Goal: Find specific page/section: Find specific page/section

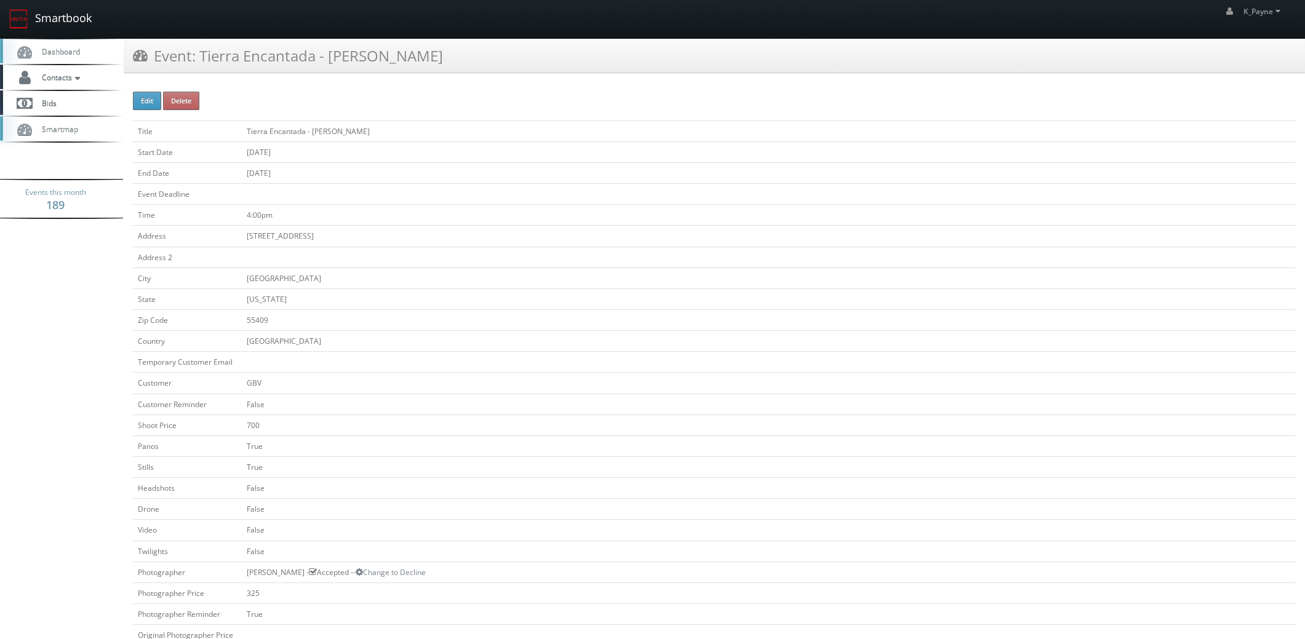
click at [59, 15] on link "Smartbook" at bounding box center [50, 19] width 101 height 38
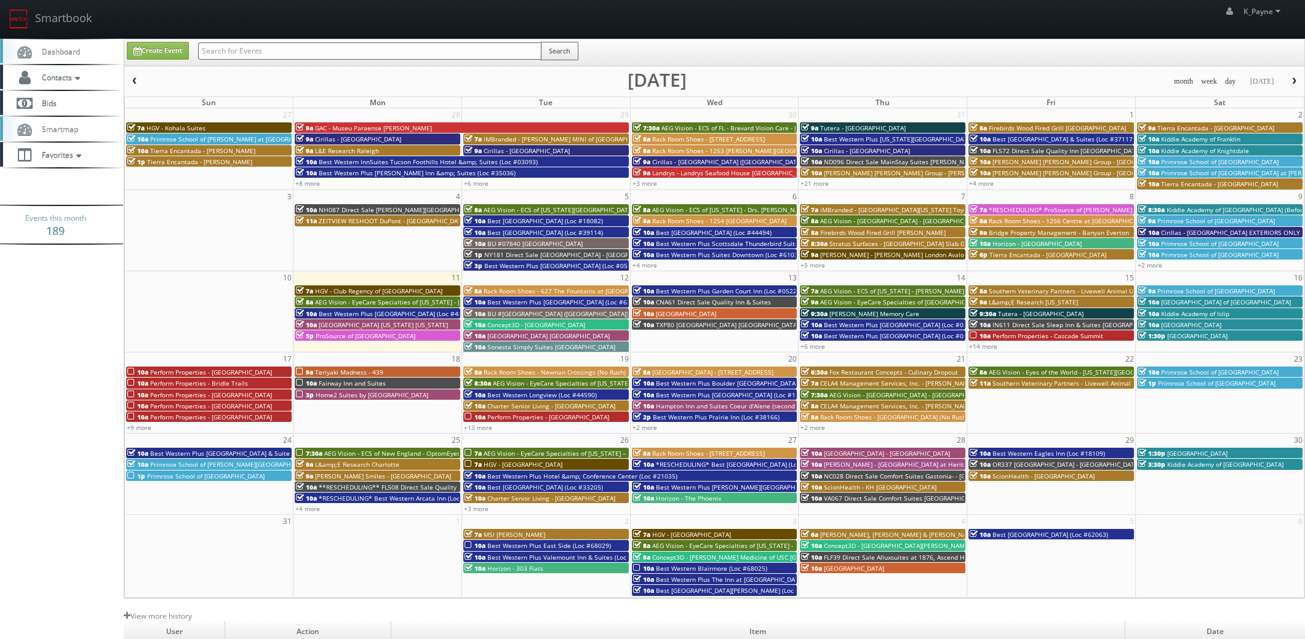
click at [221, 53] on input "text" at bounding box center [369, 50] width 343 height 17
type input "al385"
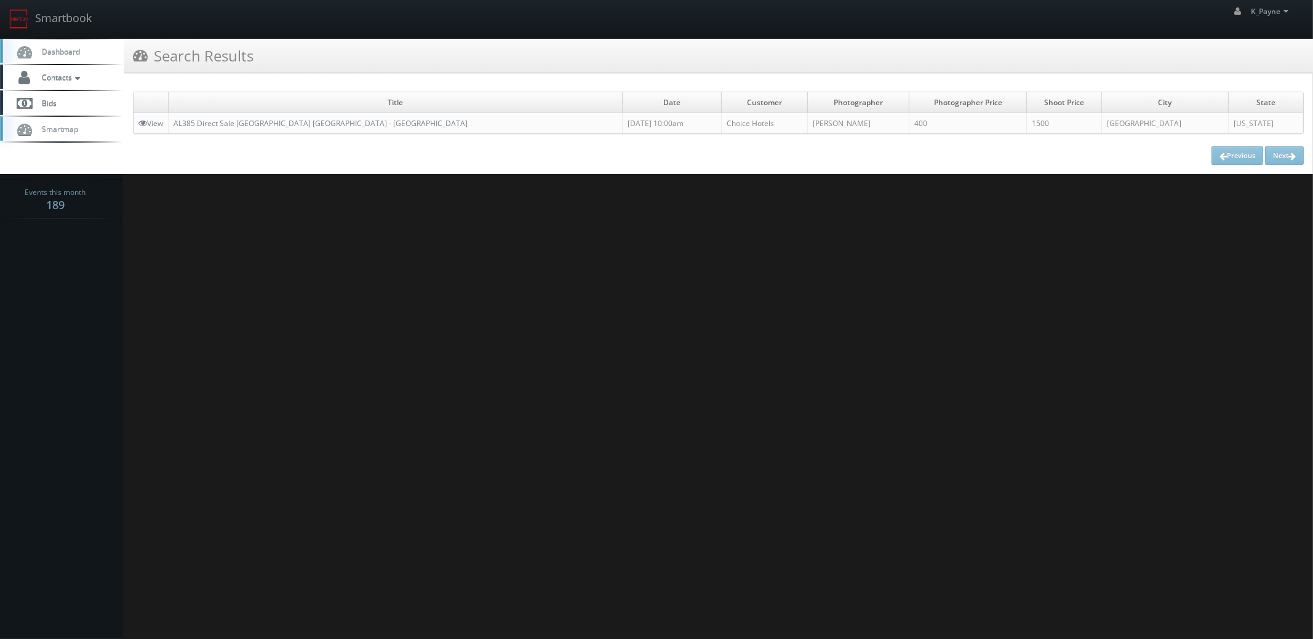
click at [248, 129] on td "AL385 Direct Sale [GEOGRAPHIC_DATA] [GEOGRAPHIC_DATA] - [GEOGRAPHIC_DATA]" at bounding box center [396, 123] width 454 height 21
click at [258, 123] on link "AL385 Direct Sale [GEOGRAPHIC_DATA] [GEOGRAPHIC_DATA] - [GEOGRAPHIC_DATA]" at bounding box center [321, 123] width 294 height 10
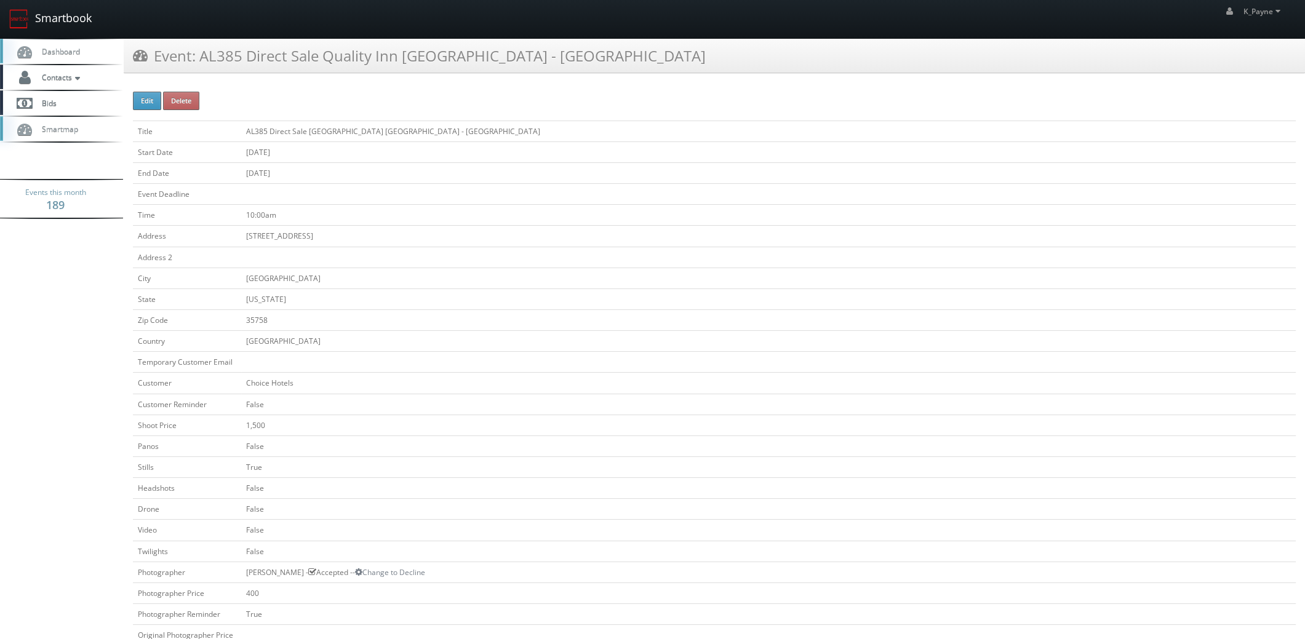
click at [74, 21] on link "Smartbook" at bounding box center [50, 19] width 101 height 38
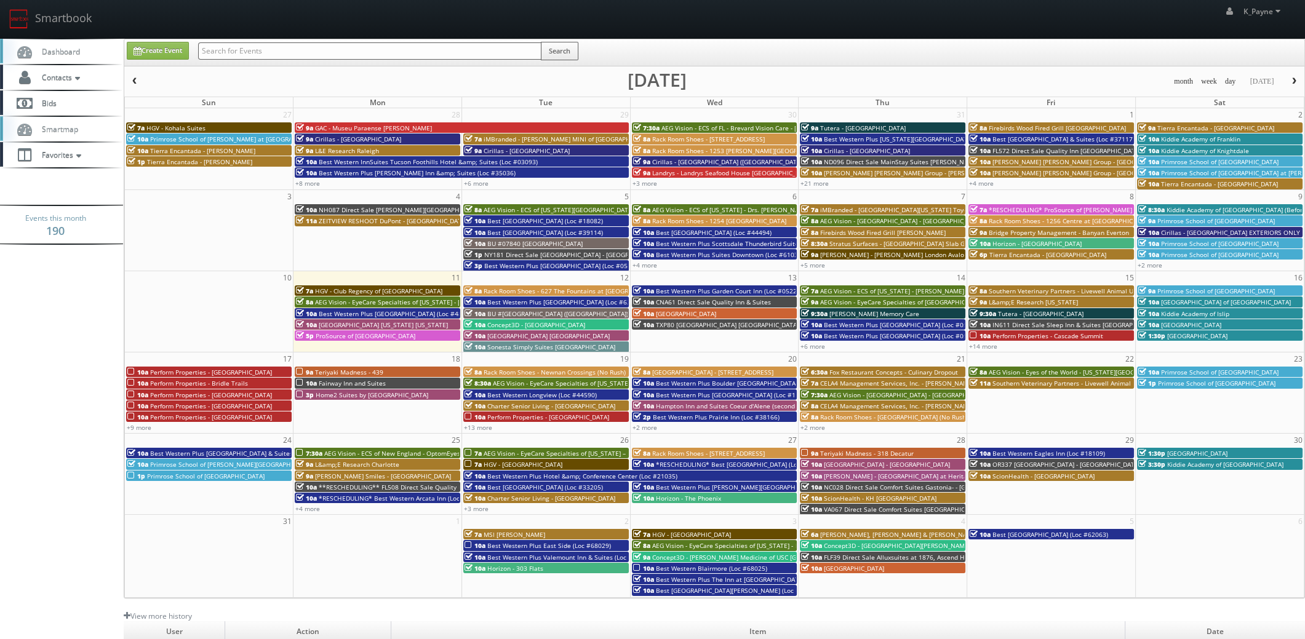
click at [266, 50] on input "text" at bounding box center [369, 50] width 343 height 17
type input "dodd"
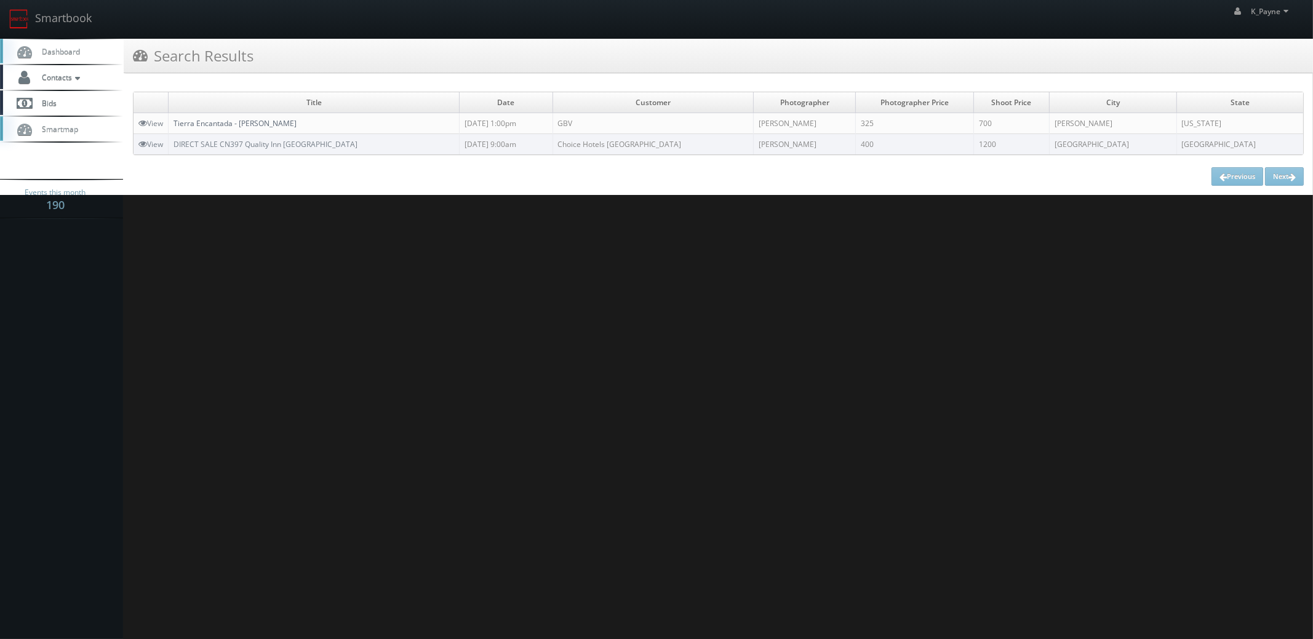
click at [240, 122] on link "Tierra Encantada - [PERSON_NAME]" at bounding box center [235, 123] width 123 height 10
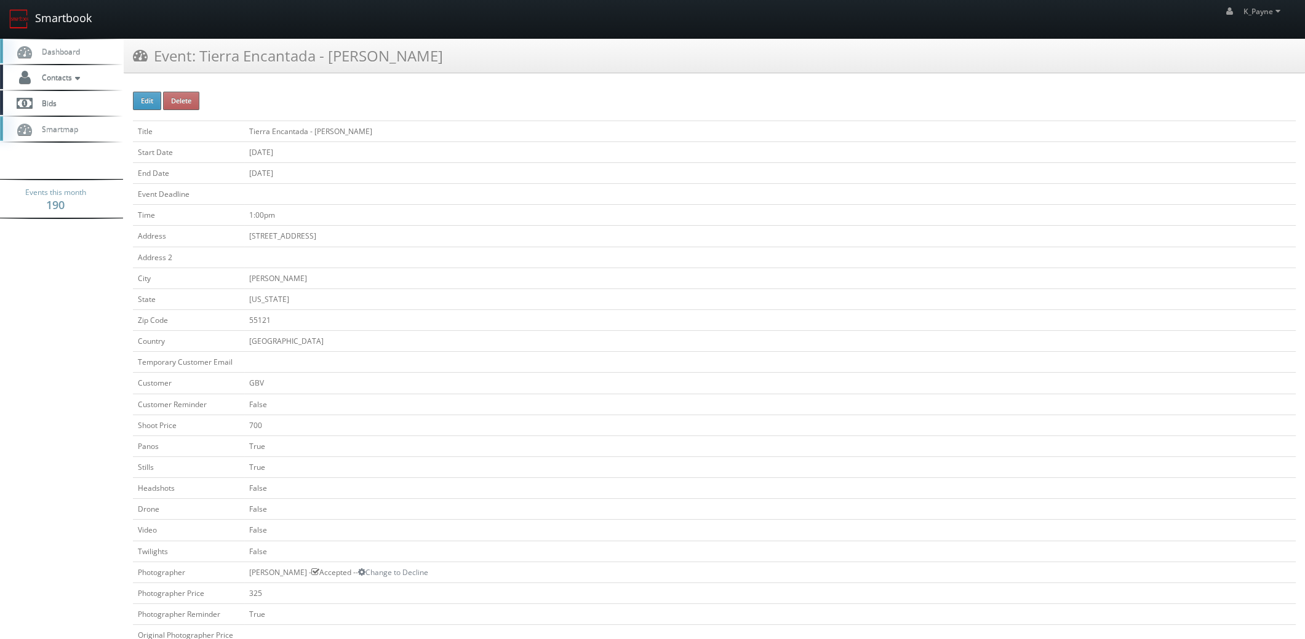
click at [53, 18] on link "Smartbook" at bounding box center [50, 19] width 101 height 38
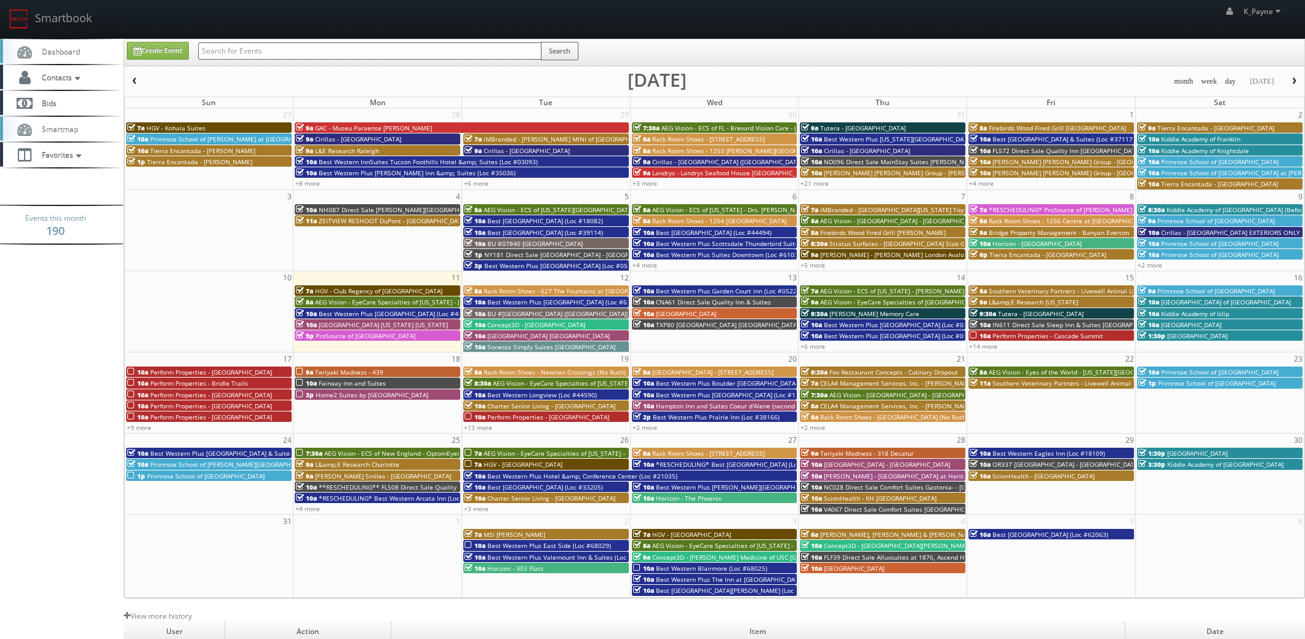
click at [228, 44] on input "text" at bounding box center [369, 50] width 343 height 17
type input "seward"
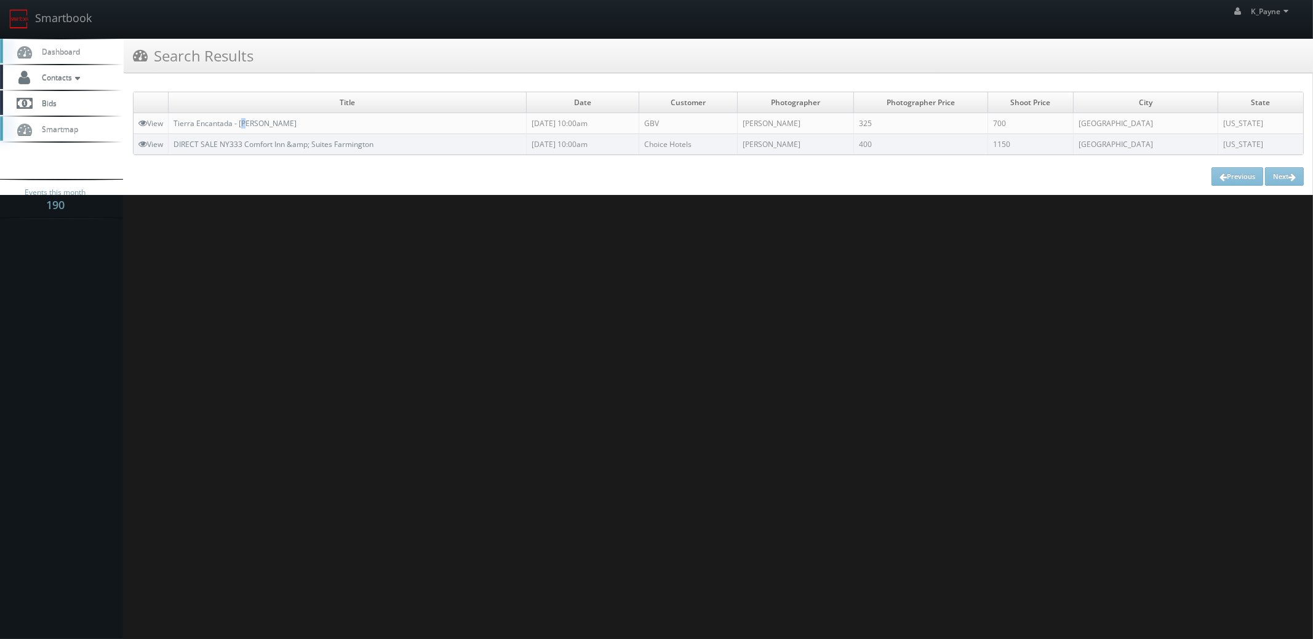
drag, startPoint x: 246, startPoint y: 129, endPoint x: 276, endPoint y: 131, distance: 30.3
click at [246, 129] on td "Tierra Encantada - [PERSON_NAME]" at bounding box center [348, 123] width 358 height 21
drag, startPoint x: 226, startPoint y: 119, endPoint x: 246, endPoint y: 121, distance: 19.7
click at [225, 119] on link "Tierra Encantada - [PERSON_NAME]" at bounding box center [235, 123] width 123 height 10
